Goal: Information Seeking & Learning: Check status

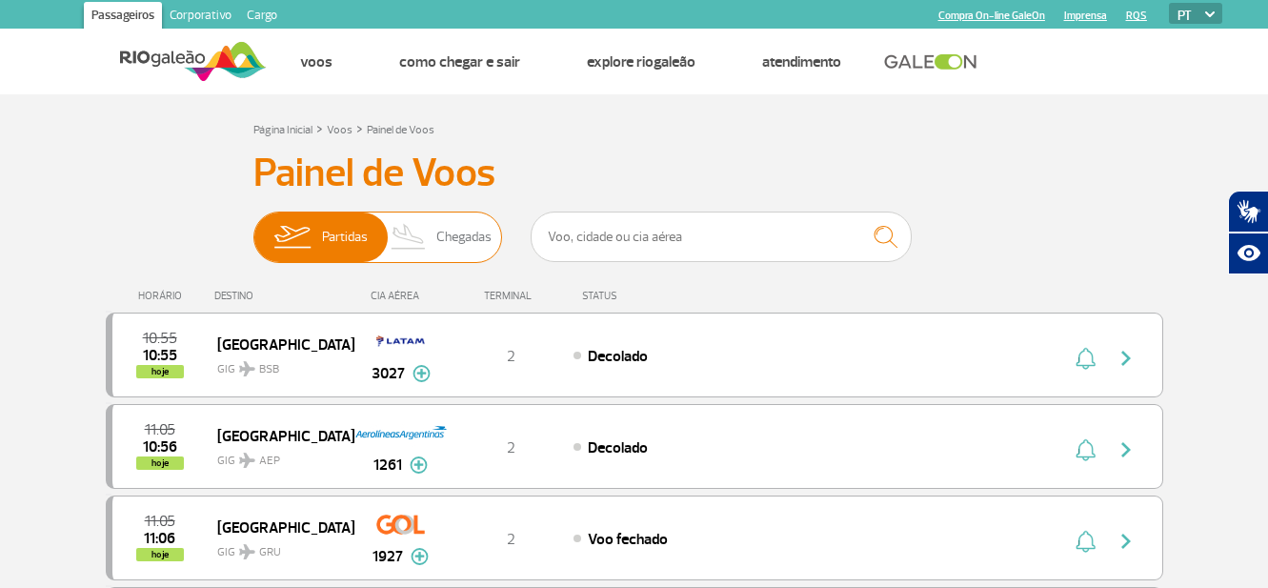
click at [451, 241] on span "Chegadas" at bounding box center [463, 237] width 55 height 50
click at [253, 228] on input "Partidas Chegadas" at bounding box center [253, 228] width 0 height 0
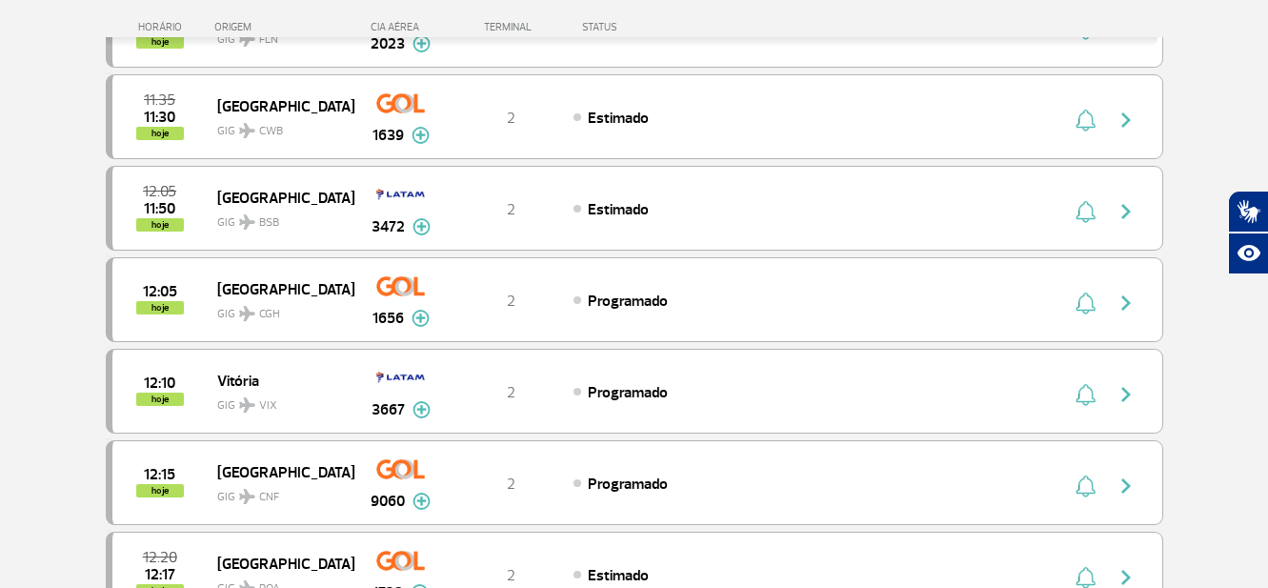
scroll to position [667, 0]
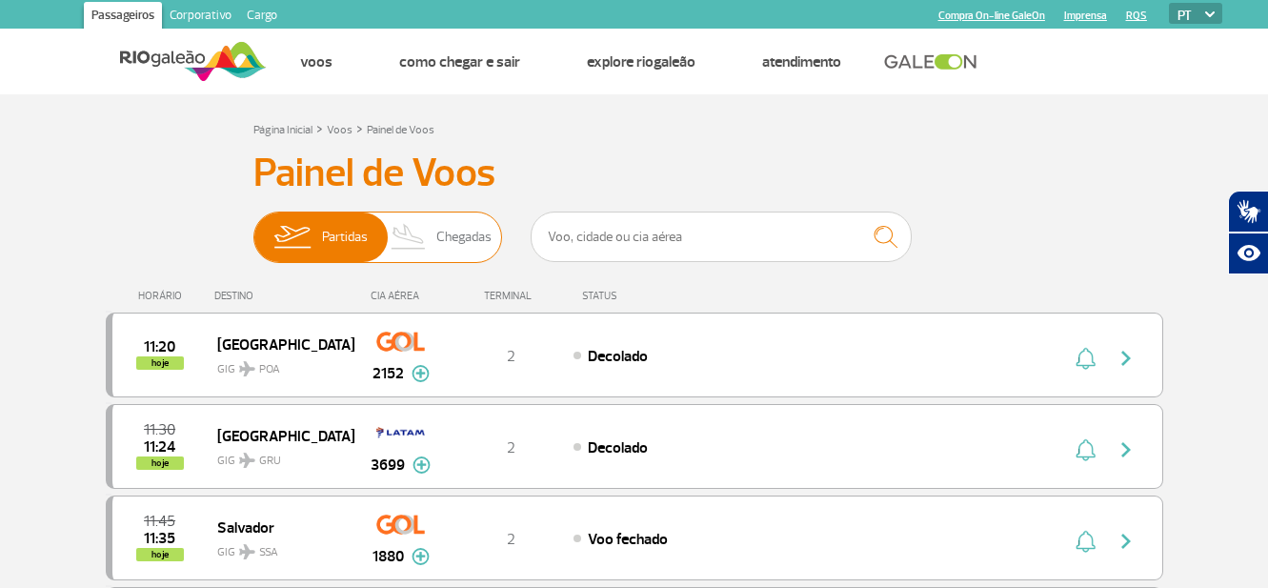
click at [449, 240] on span "Chegadas" at bounding box center [463, 237] width 55 height 50
click at [253, 228] on input "Partidas Chegadas" at bounding box center [253, 228] width 0 height 0
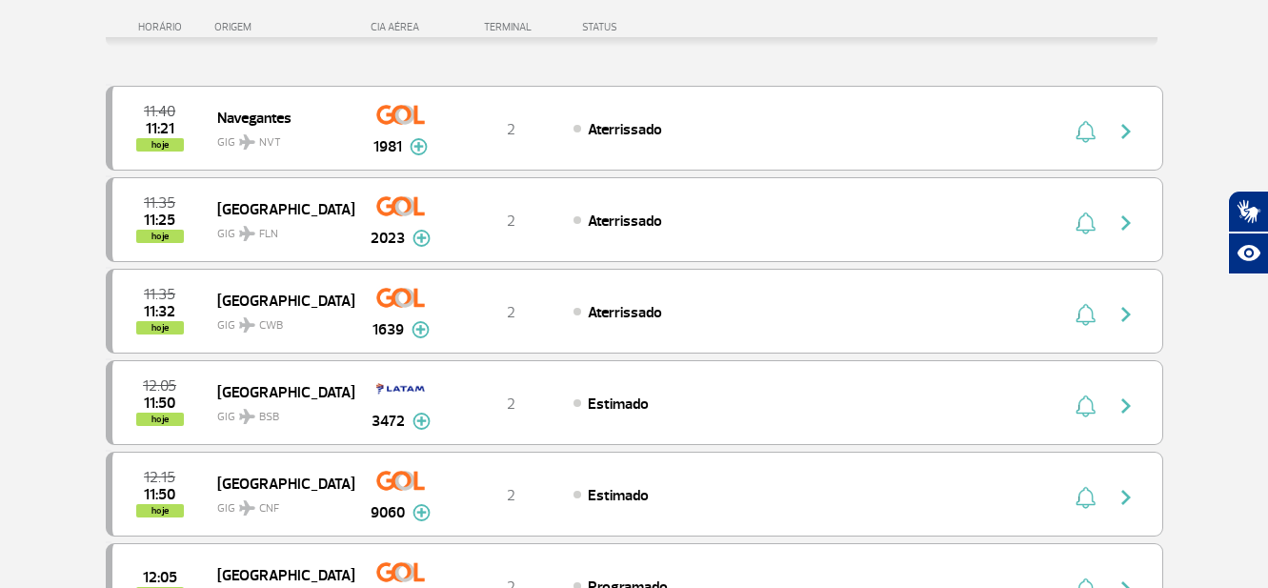
scroll to position [286, 0]
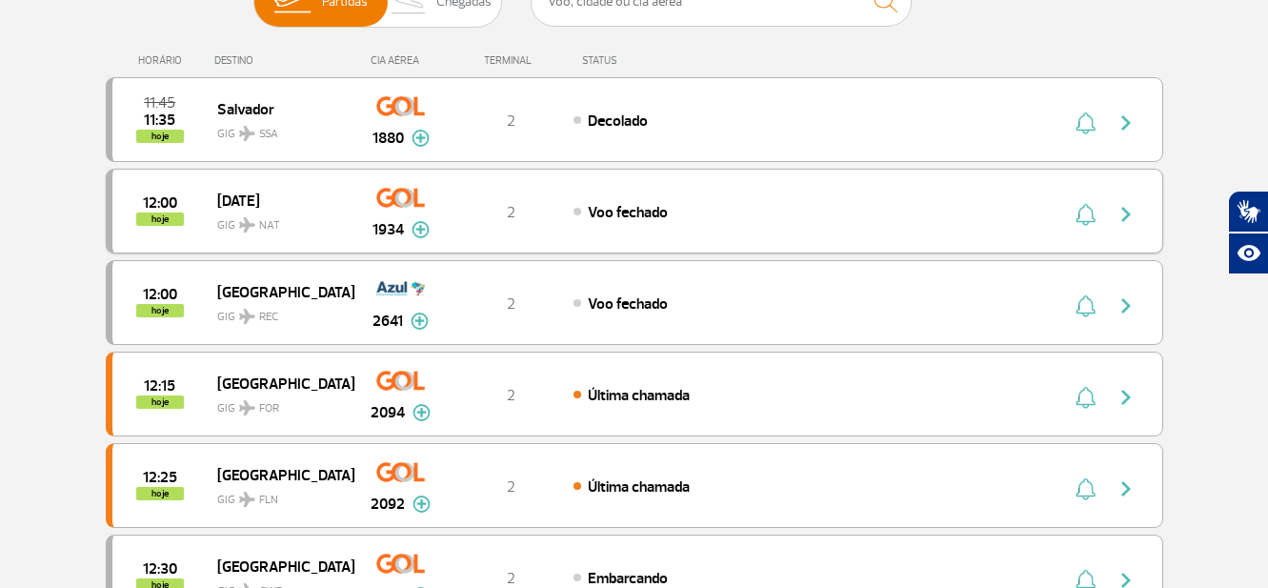
scroll to position [190, 0]
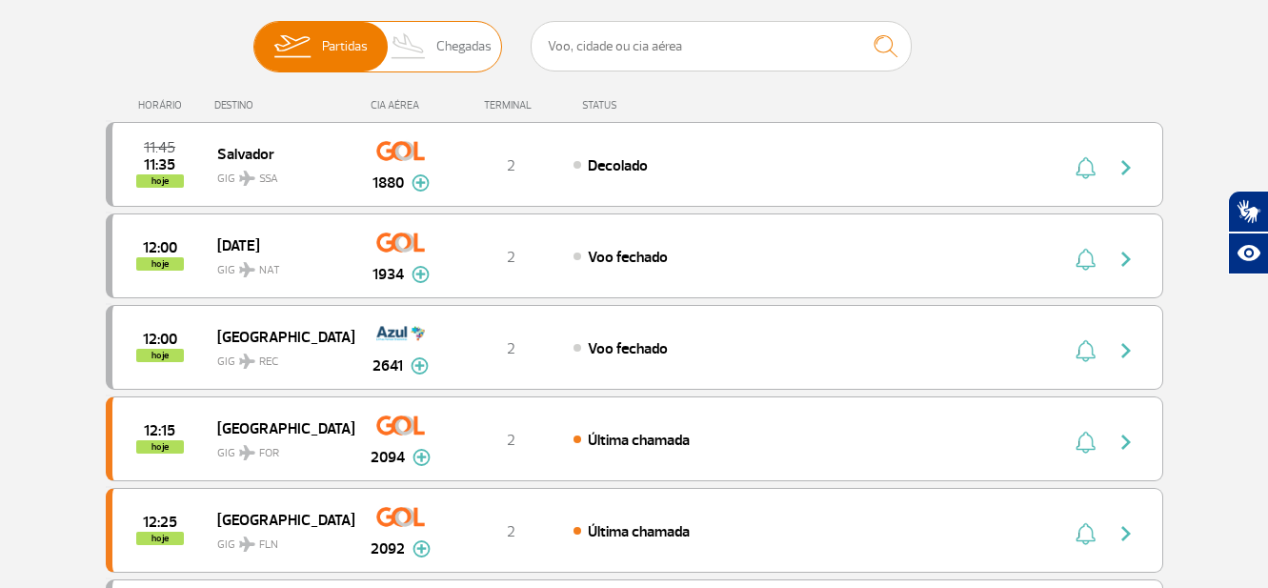
click at [456, 43] on span "Chegadas" at bounding box center [463, 47] width 55 height 50
click at [253, 37] on input "Partidas Chegadas" at bounding box center [253, 37] width 0 height 0
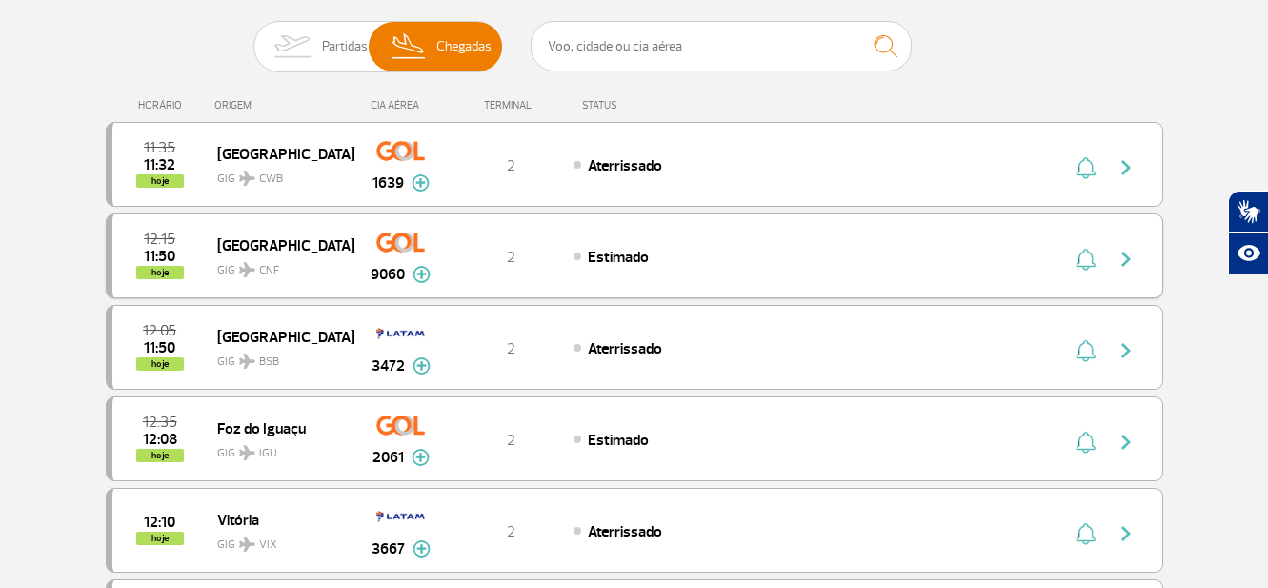
click at [428, 272] on img at bounding box center [421, 274] width 18 height 17
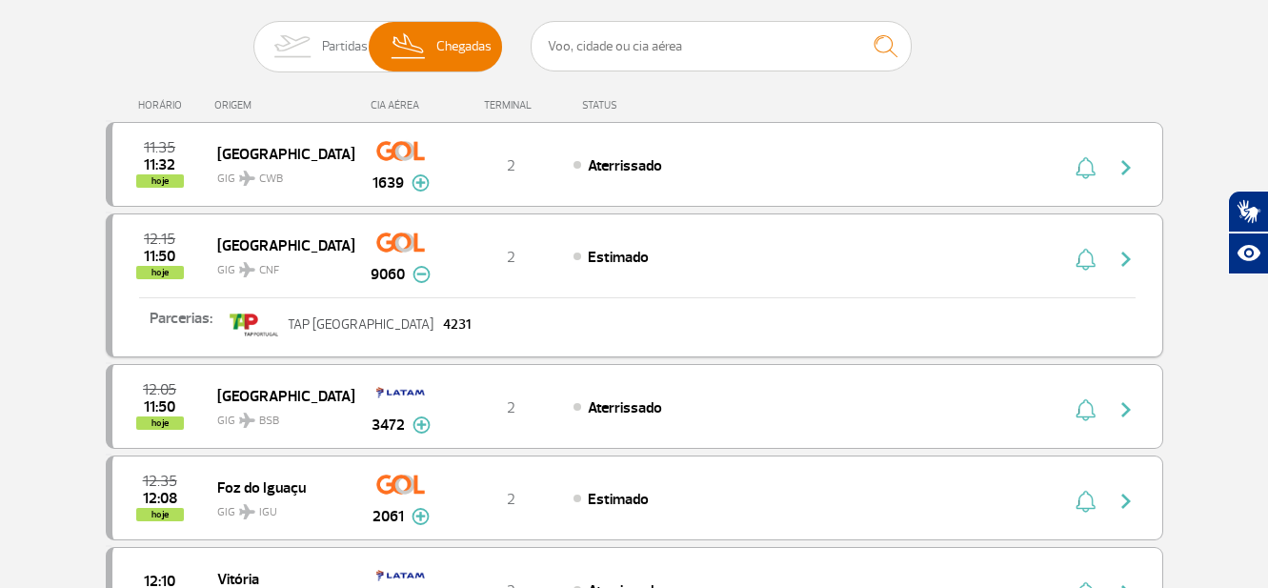
click at [428, 272] on img at bounding box center [421, 274] width 18 height 17
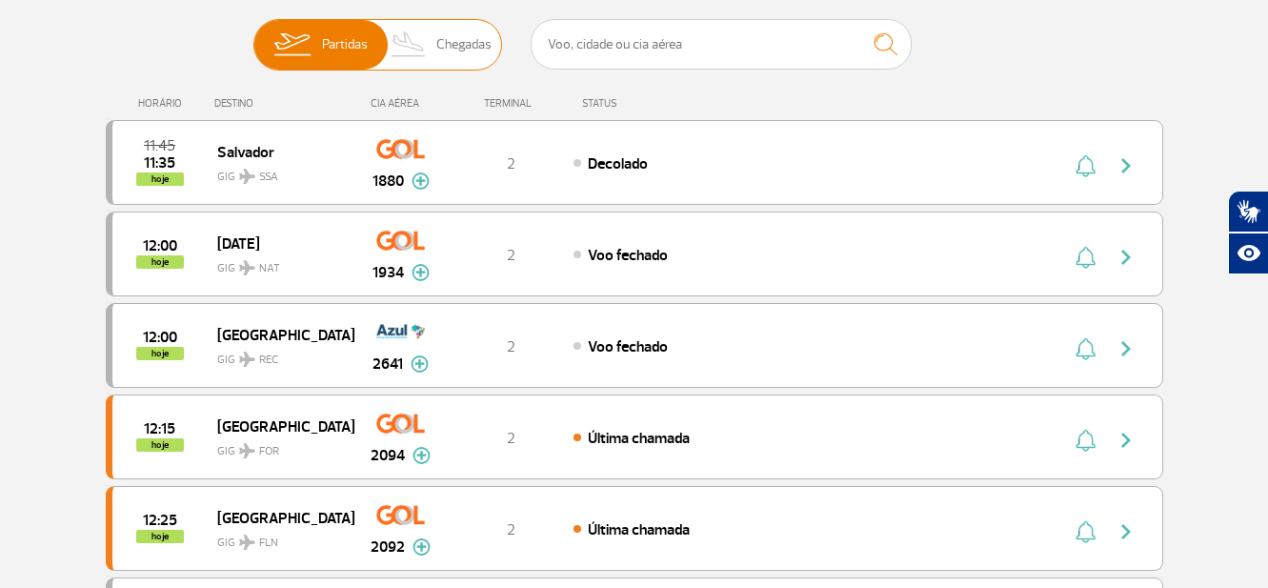
click at [452, 46] on span "Chegadas" at bounding box center [463, 45] width 55 height 50
click at [253, 35] on input "Partidas Chegadas" at bounding box center [253, 35] width 0 height 0
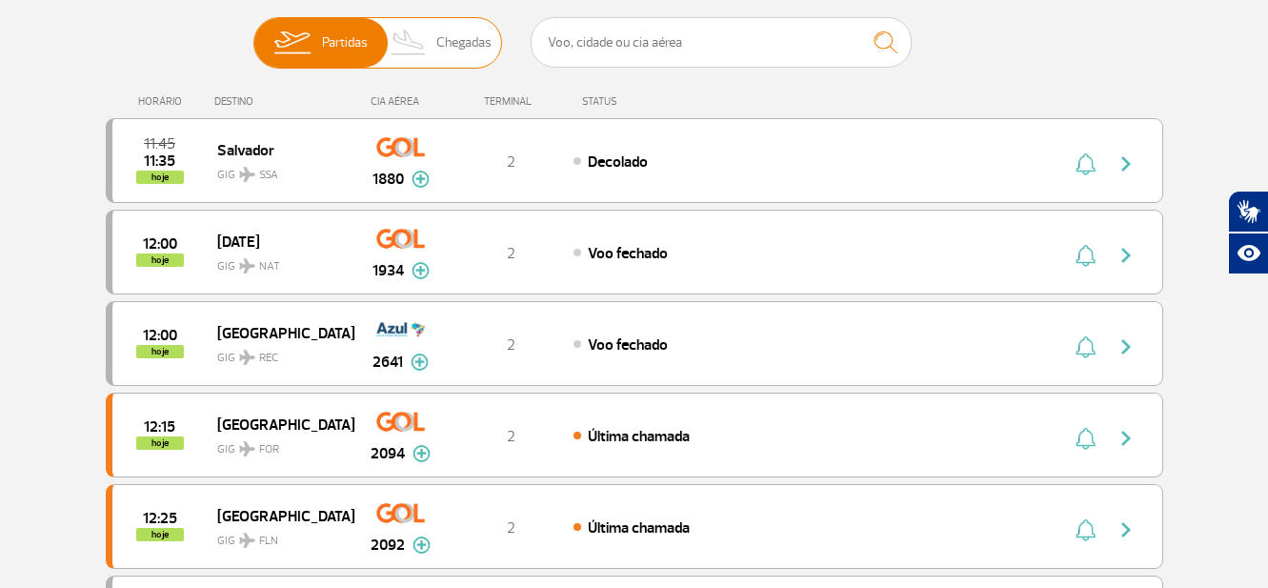
click at [451, 45] on span "Chegadas" at bounding box center [463, 43] width 55 height 50
click at [253, 33] on input "Partidas Chegadas" at bounding box center [253, 33] width 0 height 0
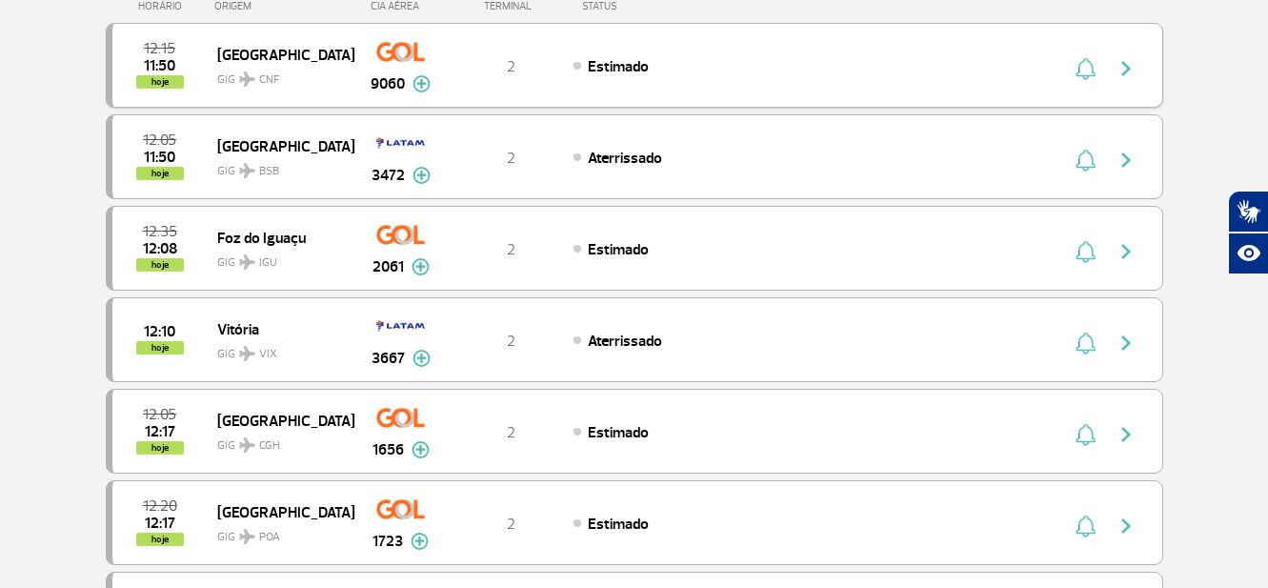
scroll to position [194, 0]
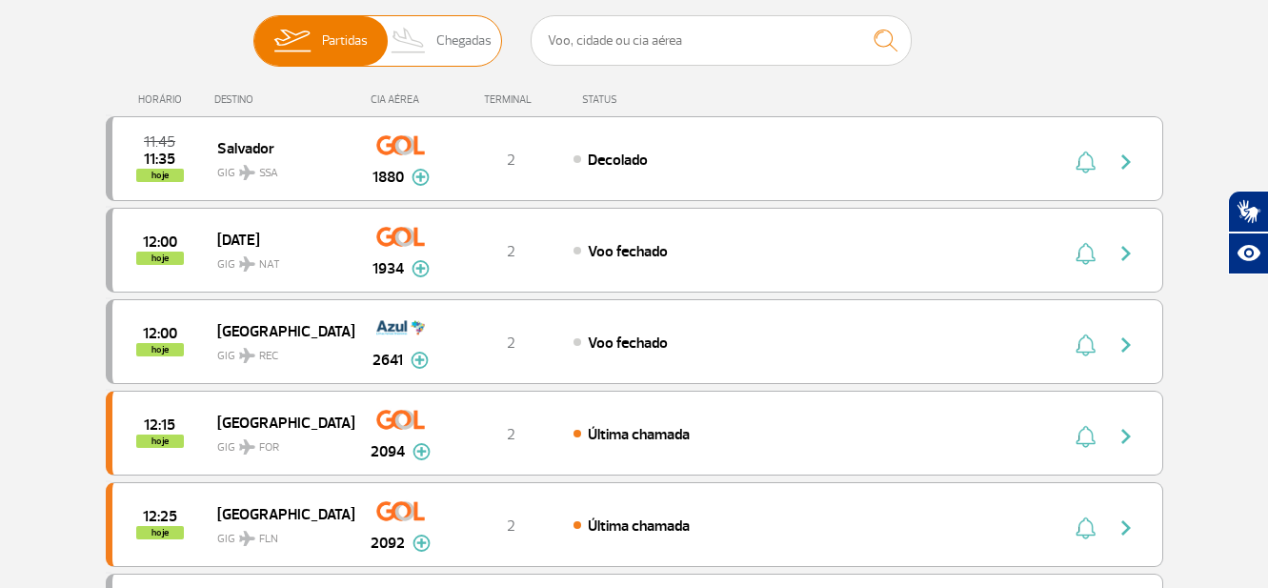
click at [451, 45] on span "Chegadas" at bounding box center [463, 41] width 55 height 50
click at [253, 31] on input "Partidas Chegadas" at bounding box center [253, 31] width 0 height 0
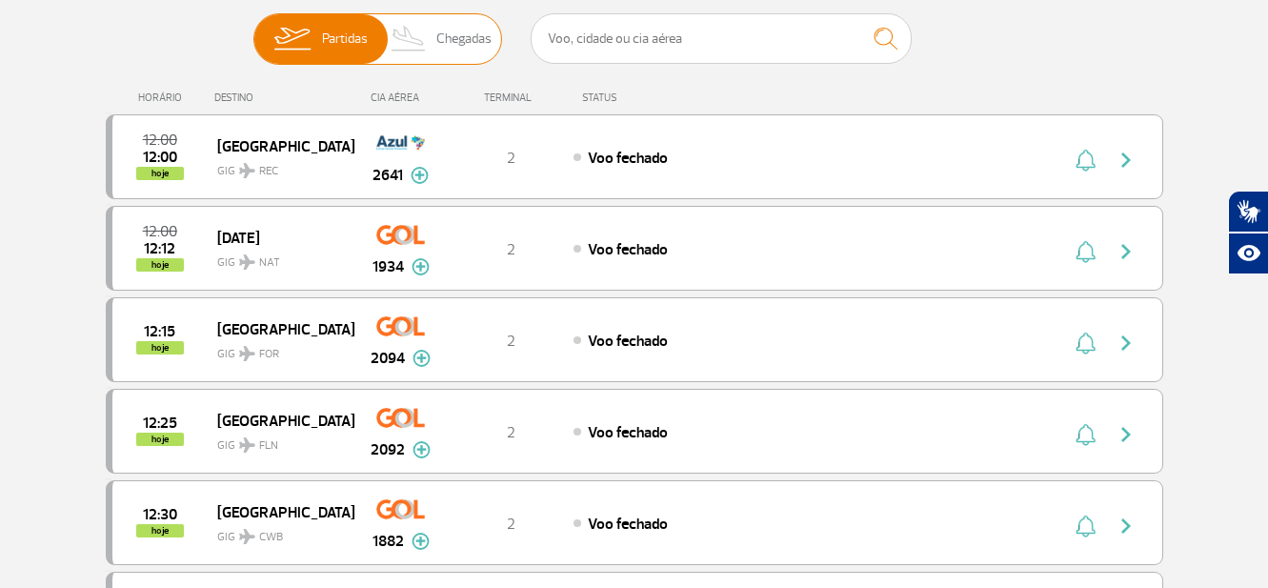
click at [452, 41] on span "Chegadas" at bounding box center [463, 39] width 55 height 50
click at [253, 30] on input "Partidas Chegadas" at bounding box center [253, 30] width 0 height 0
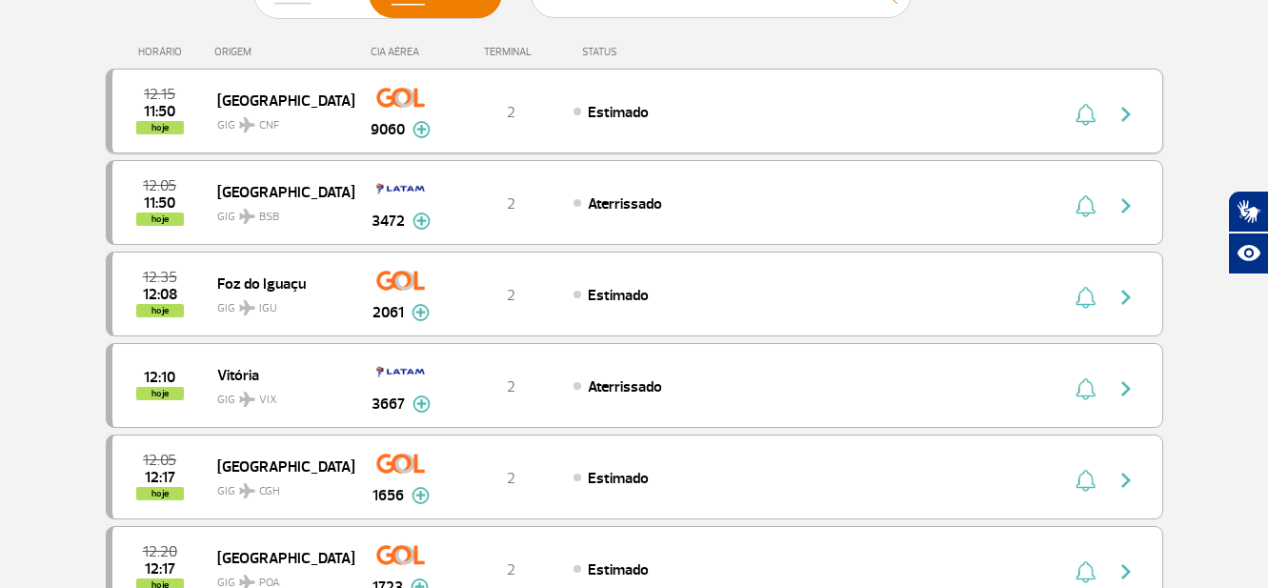
scroll to position [198, 0]
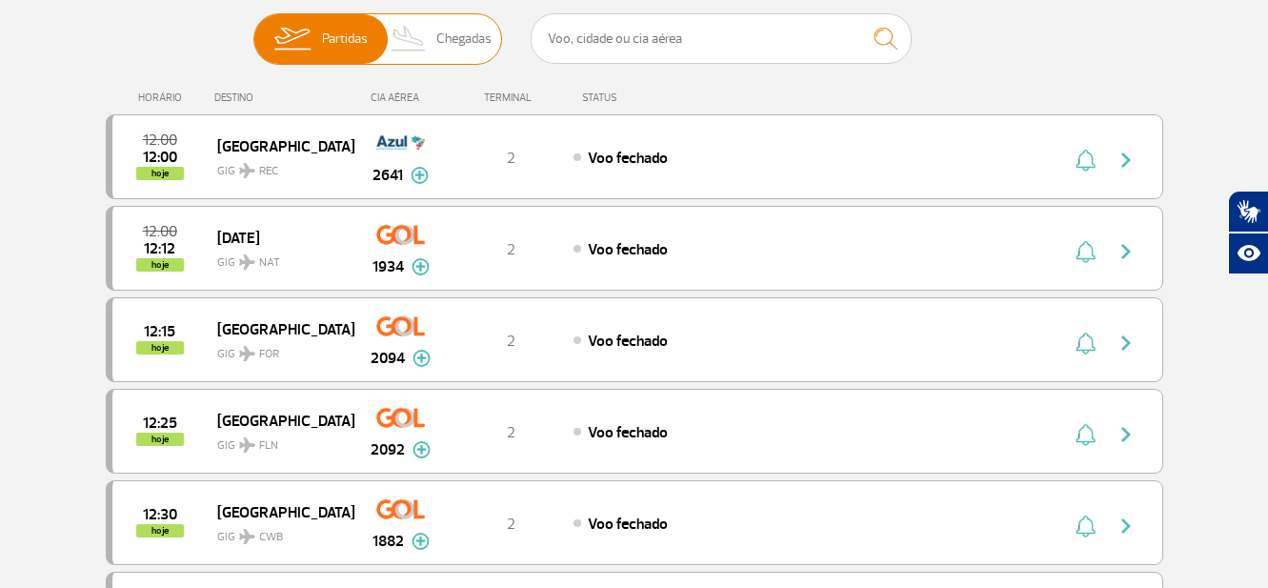
click at [465, 42] on span "Chegadas" at bounding box center [463, 39] width 55 height 50
click at [253, 30] on input "Partidas Chegadas" at bounding box center [253, 30] width 0 height 0
